Goal: Task Accomplishment & Management: Manage account settings

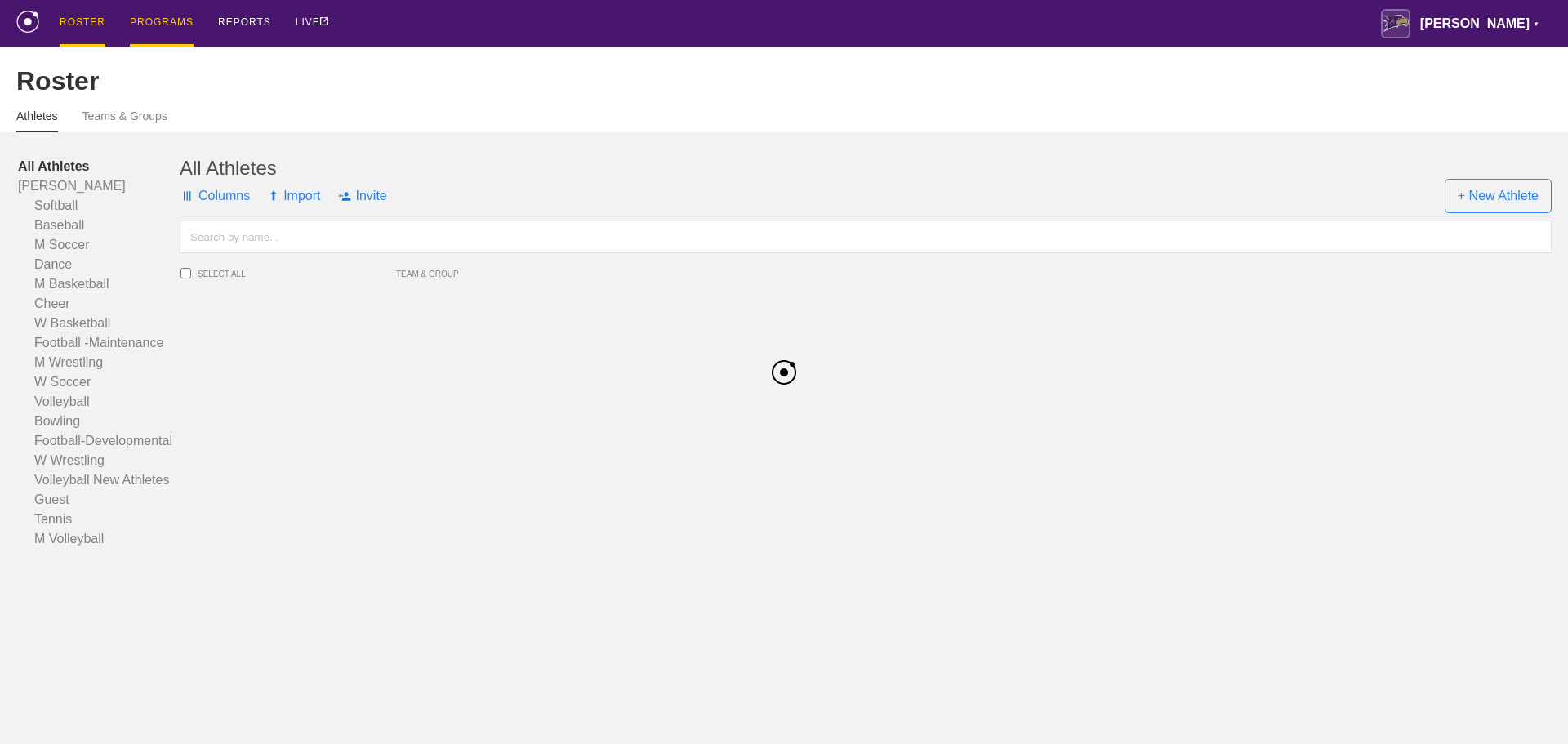
click at [166, 15] on div "PROGRAMS" at bounding box center [162, 23] width 64 height 46
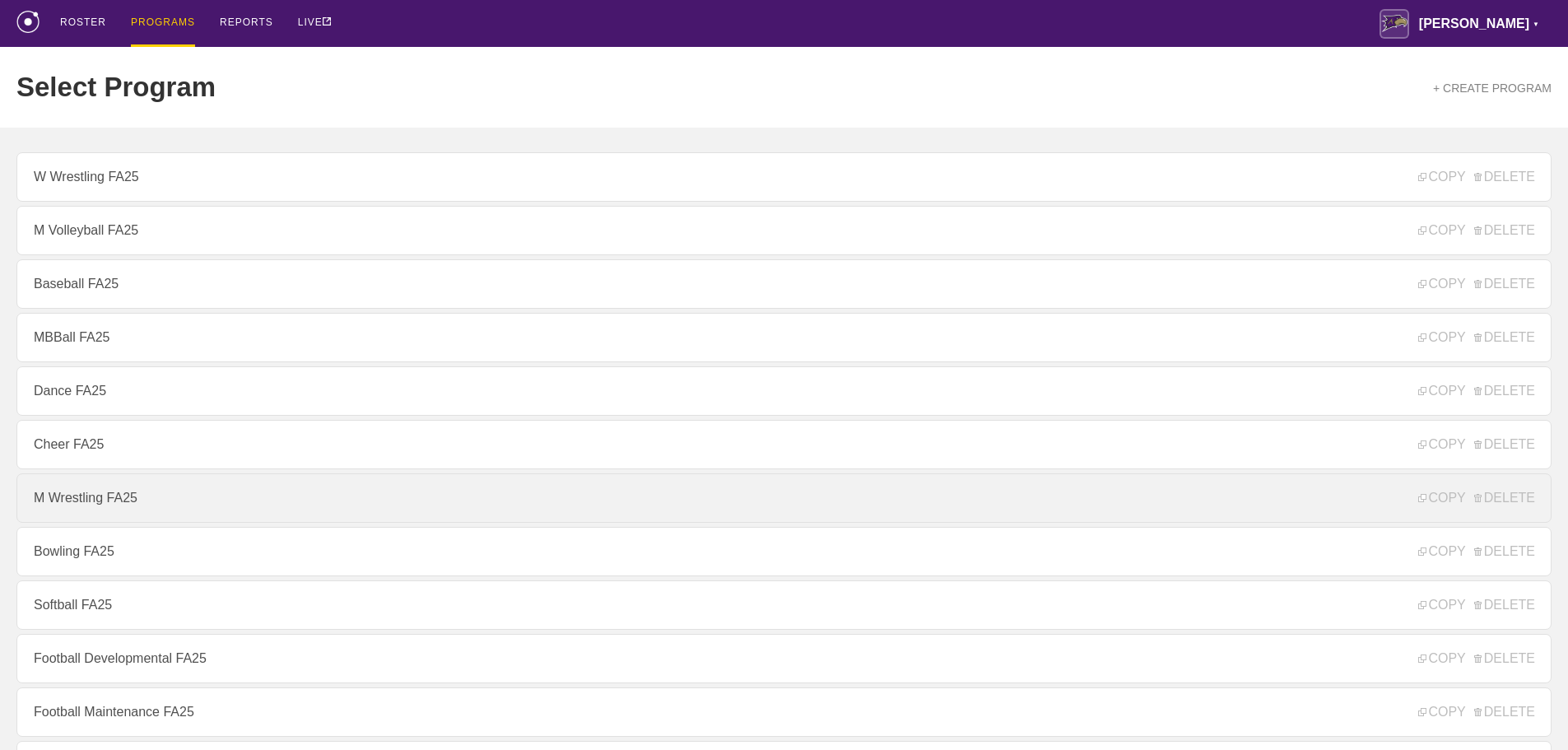
click at [102, 505] on link "M Wrestling FA25" at bounding box center [784, 497] width 1536 height 49
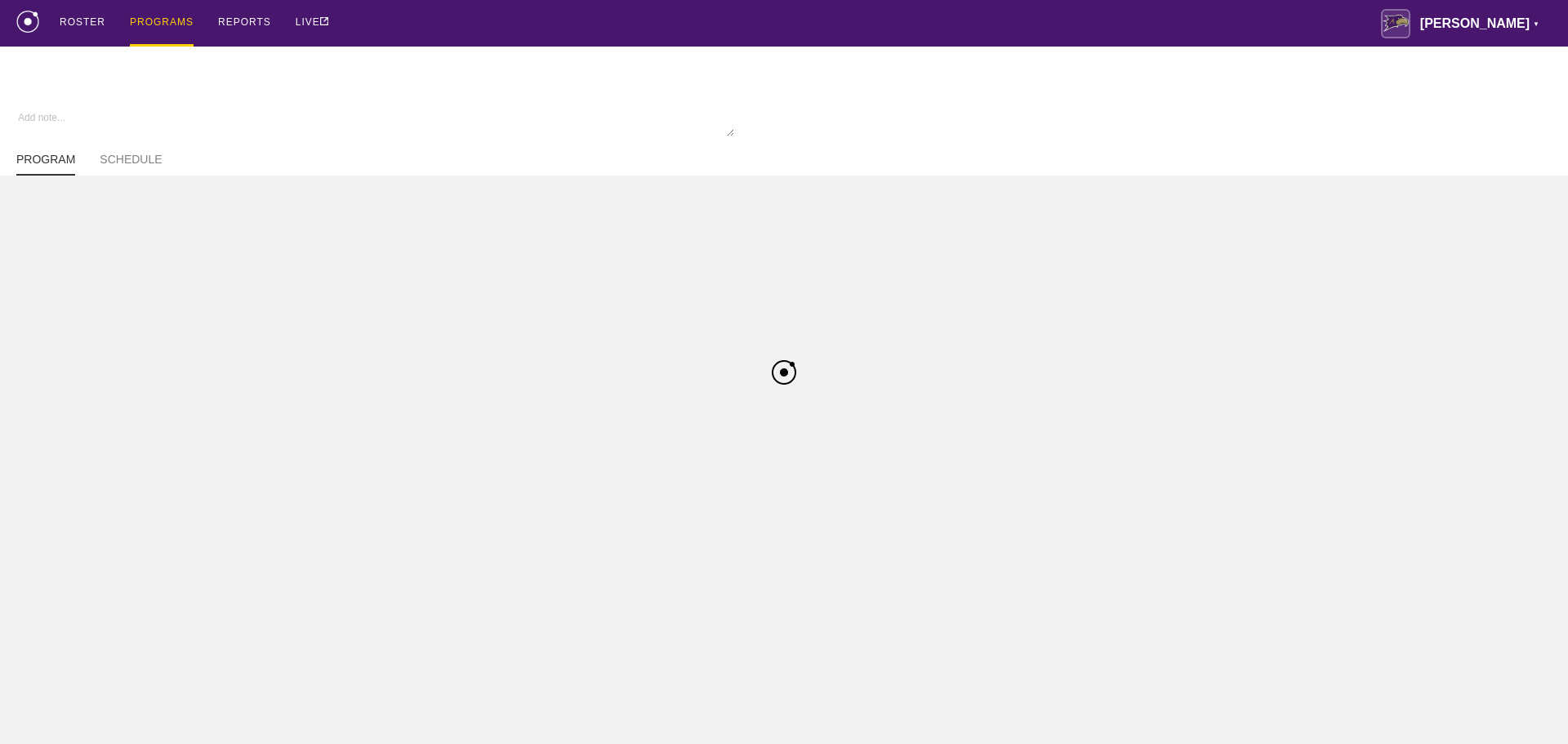
type textarea "x"
type input "M Wrestling FA25"
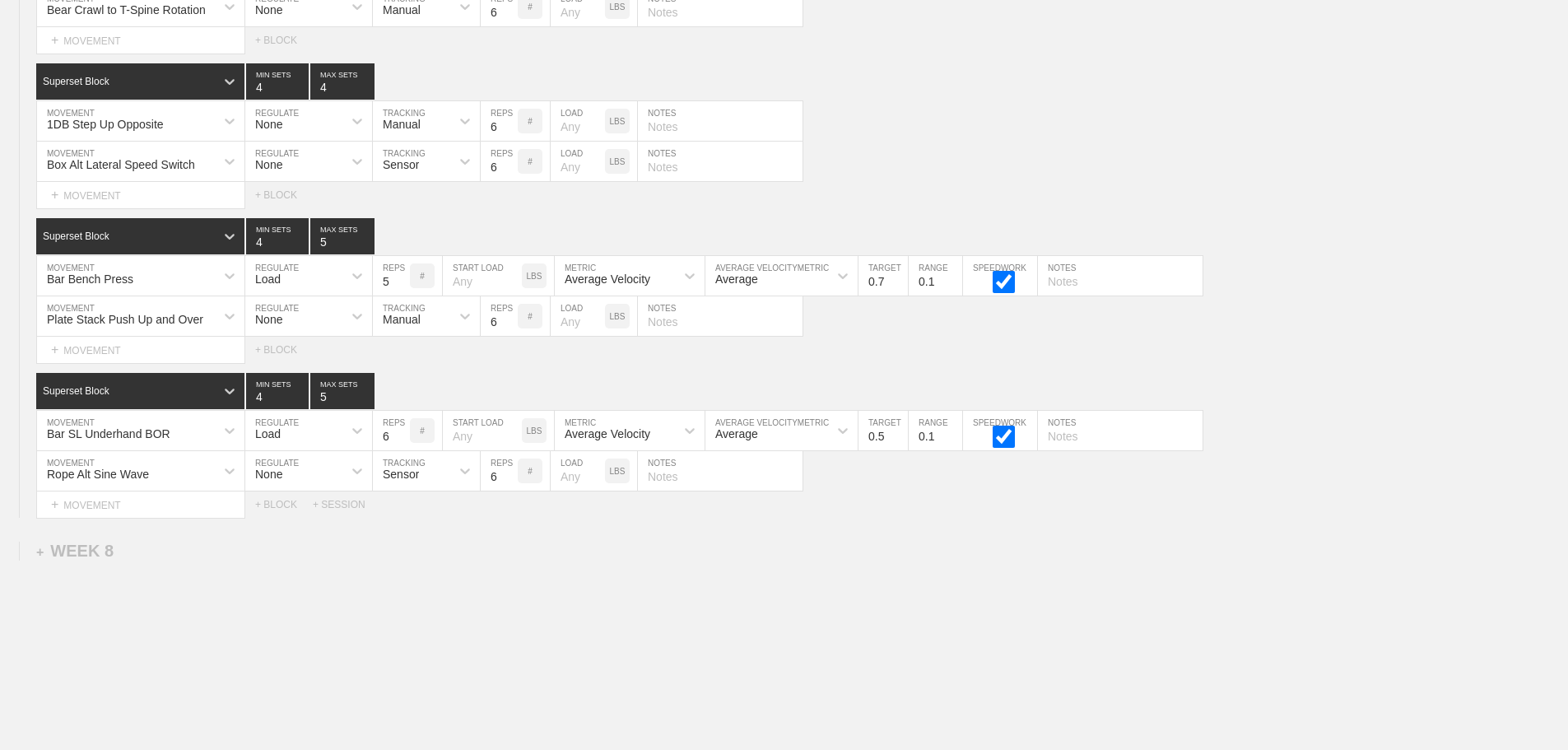
scroll to position [11297, 0]
